Goal: Task Accomplishment & Management: Use online tool/utility

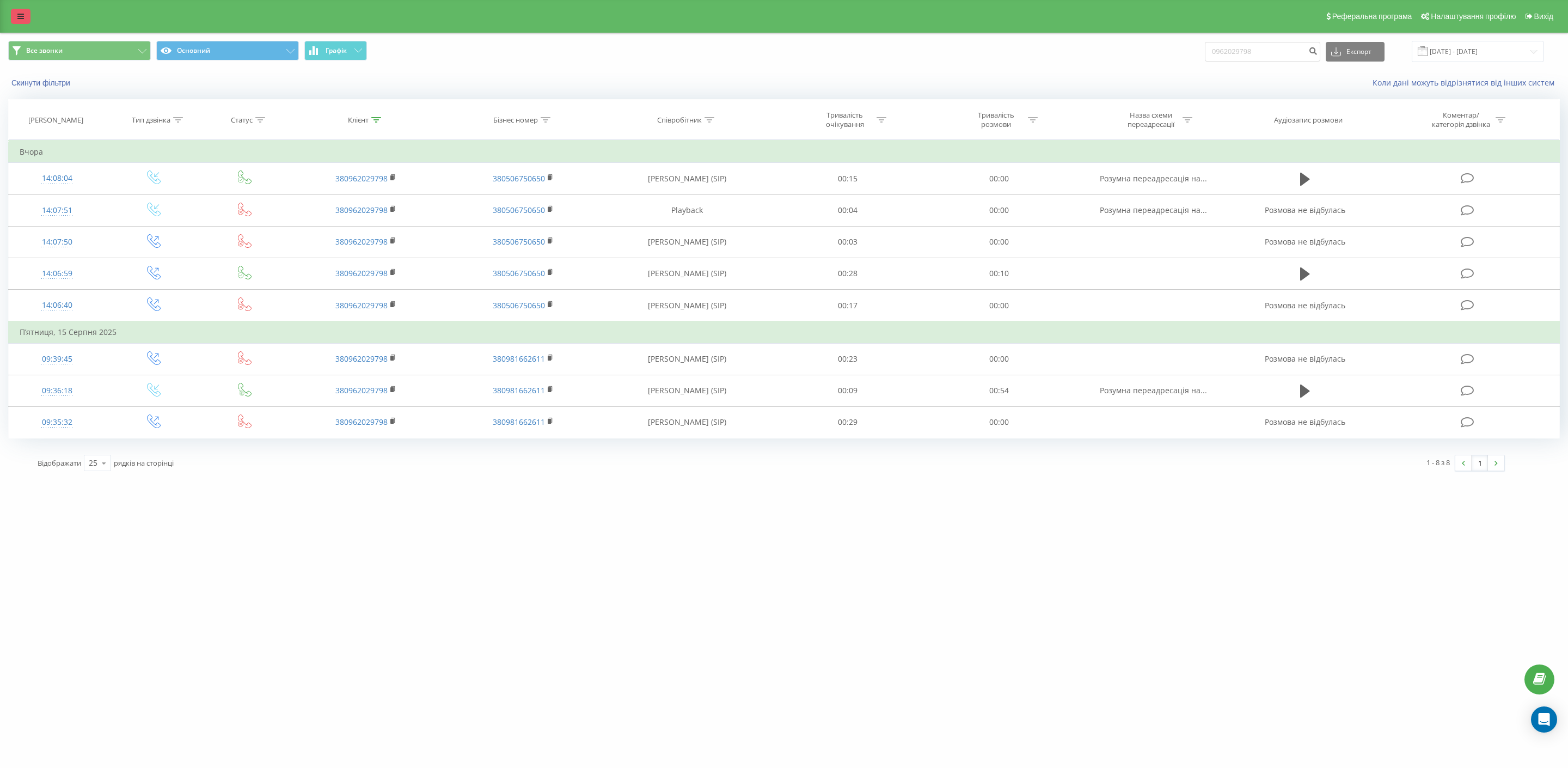
click at [20, 11] on link at bounding box center [21, 16] width 20 height 15
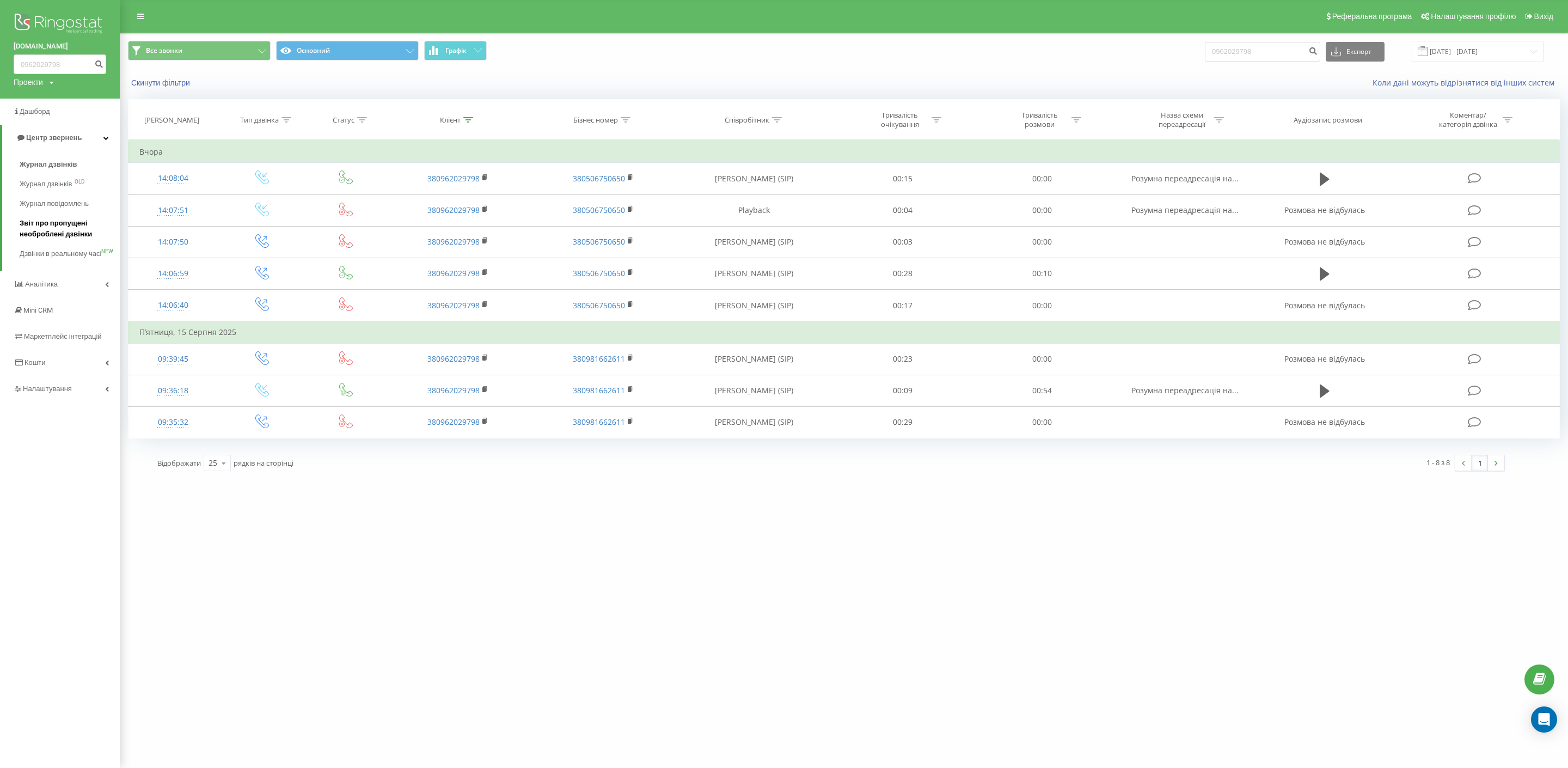
click at [50, 221] on span "Звіт про пропущені необроблені дзвінки" at bounding box center [67, 228] width 95 height 22
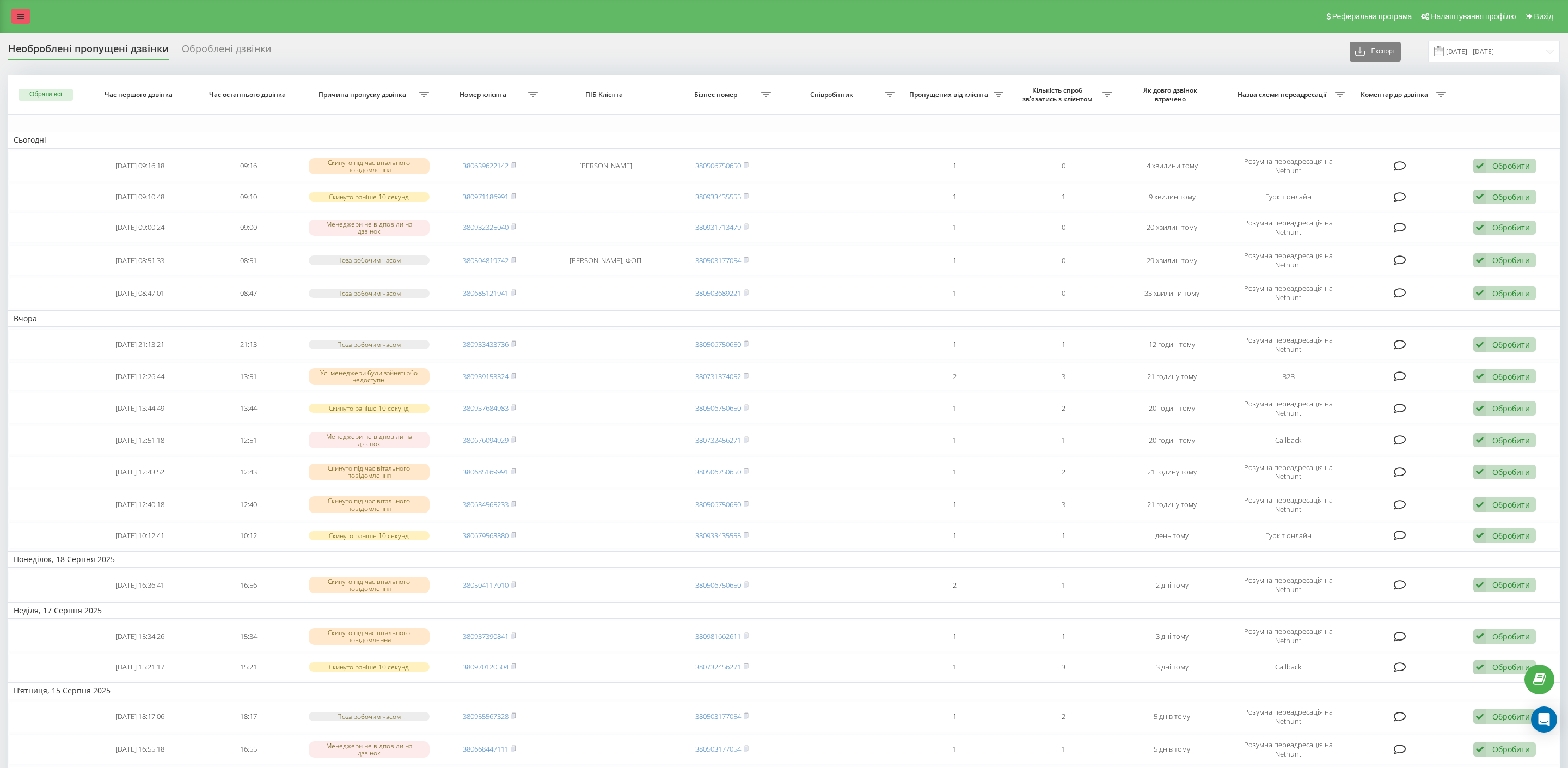
click at [18, 20] on link at bounding box center [21, 16] width 20 height 15
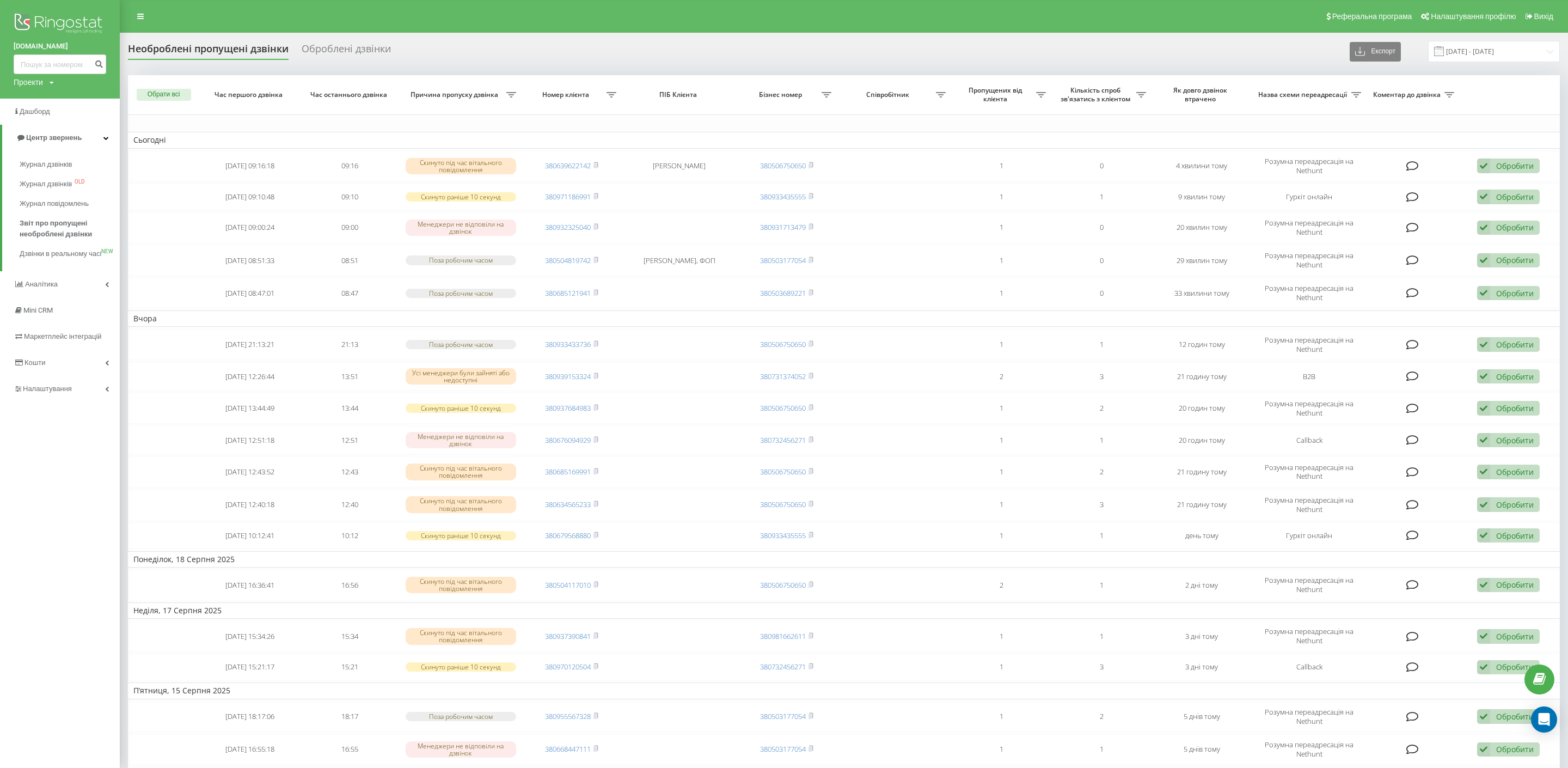
drag, startPoint x: 200, startPoint y: 487, endPoint x: 27, endPoint y: 460, distance: 175.1
click at [113, 469] on div "motoblok.biz Проекти mebelvdom.ua motoblok.biz mebel-ikea.com.ua zakroot.com gu…" at bounding box center [784, 384] width 1568 height 768
click at [1080, 60] on div "Необроблені пропущені дзвінки Оброблені дзвінки Експорт .csv .xlsx 20.07.2025 -…" at bounding box center [843, 51] width 1431 height 21
